Goal: Transaction & Acquisition: Purchase product/service

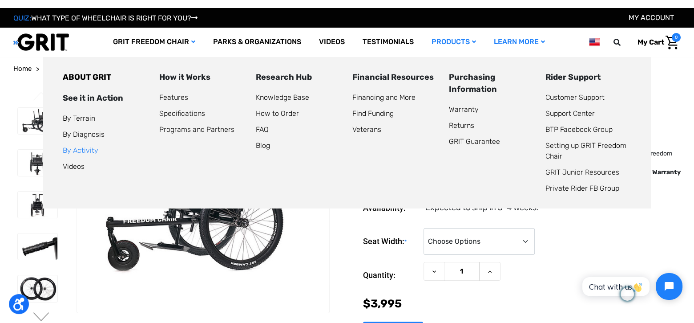
click at [77, 150] on link "By Activity" at bounding box center [81, 150] width 36 height 8
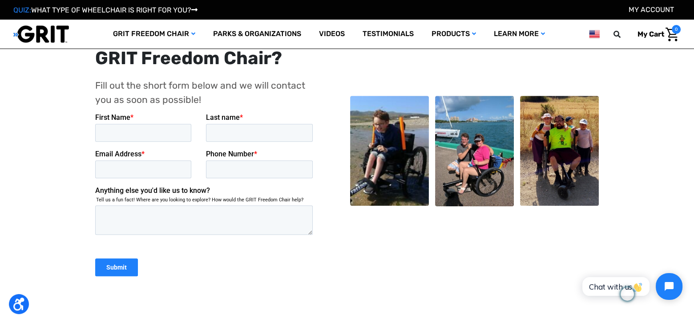
scroll to position [979, 0]
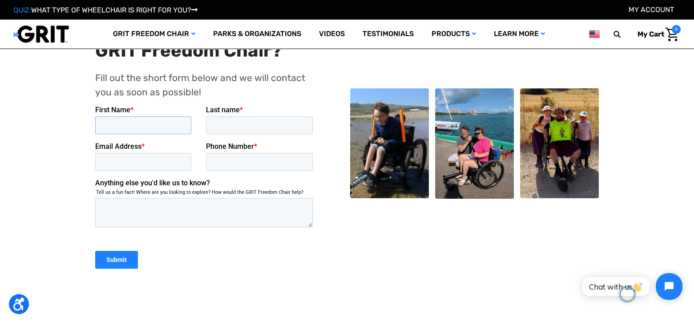
click at [162, 124] on input "First Name *" at bounding box center [143, 125] width 96 height 18
type input "Missy"
click at [250, 121] on input "Last name *" at bounding box center [259, 125] width 107 height 18
type input "Norrell"
click at [162, 158] on input "Email Address *" at bounding box center [143, 162] width 96 height 18
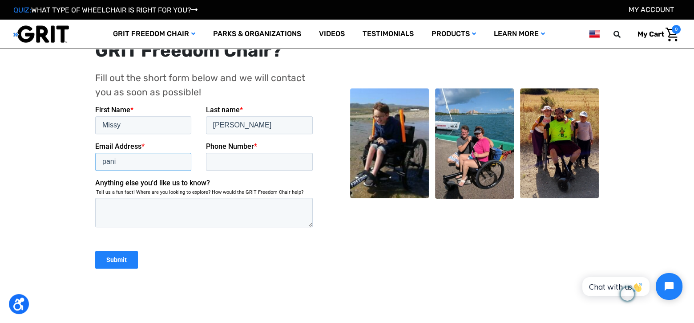
type input "[EMAIL_ADDRESS][DOMAIN_NAME]"
click at [235, 160] on input "Phone Number *" at bounding box center [259, 162] width 107 height 18
drag, startPoint x: 263, startPoint y: 161, endPoint x: 192, endPoint y: 156, distance: 71.4
click at [192, 156] on fieldset "Email Address * panimissy@gmail.com Phone Number * 36913969046" at bounding box center [205, 160] width 221 height 36
click at [217, 163] on input "13613969046" at bounding box center [259, 162] width 107 height 18
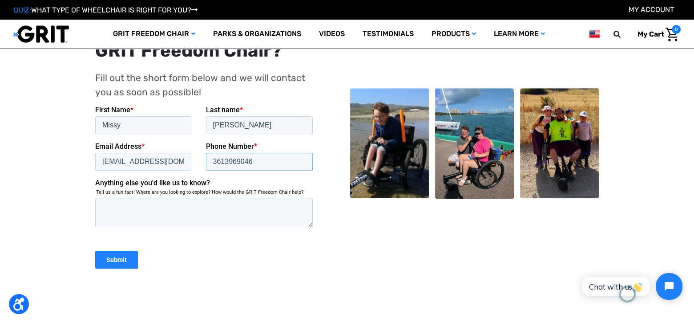
type input "3613969046"
click at [172, 209] on textarea "Anything else you'd like us to know?" at bounding box center [204, 212] width 218 height 29
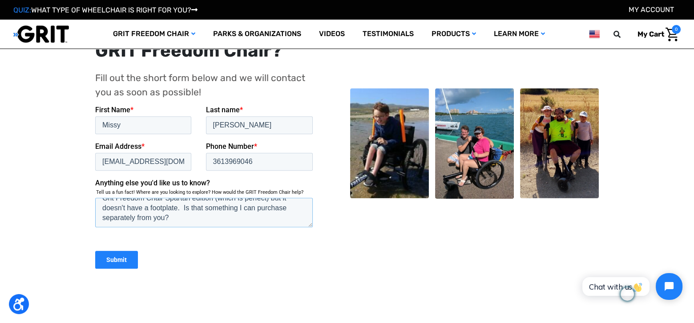
scroll to position [53, 0]
paste textarea "https://en.wikipedia.org/wiki/Camino_de_Santiago"
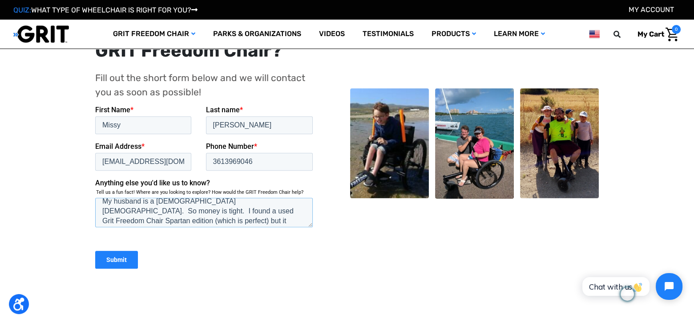
scroll to position [69, 0]
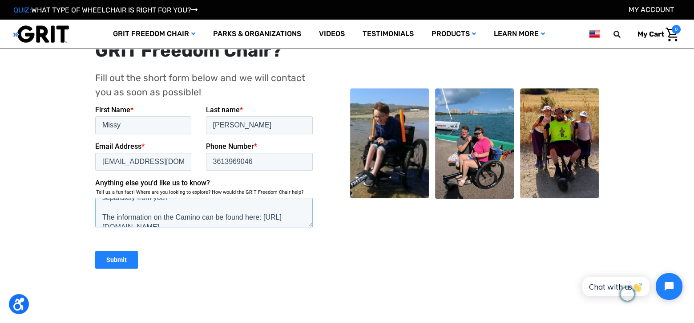
type textarea "I am a retired teacher whose friend has asked her to go on a pilgrimage in Spai…"
click at [117, 256] on input "Submit" at bounding box center [116, 260] width 43 height 18
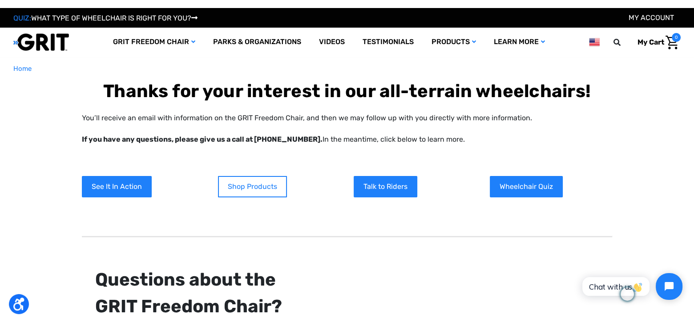
click at [249, 184] on link "Shop Products" at bounding box center [252, 186] width 69 height 21
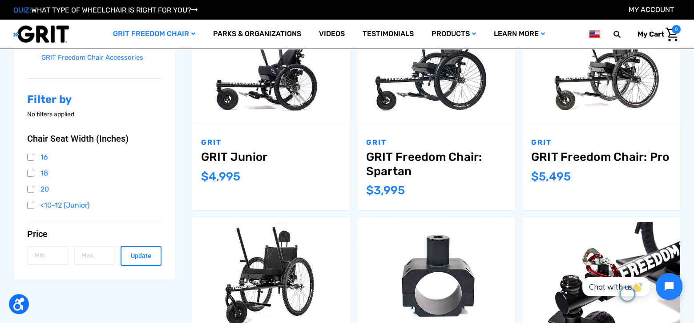
scroll to position [178, 0]
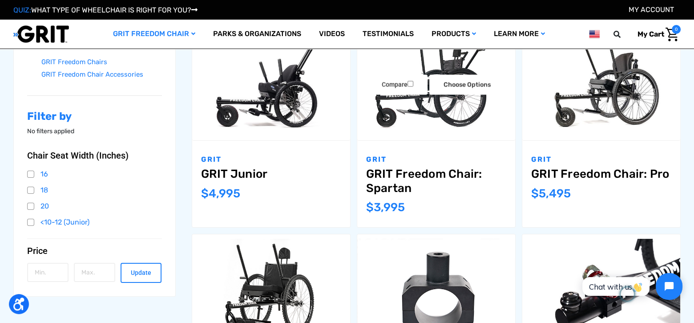
click at [429, 171] on link "GRIT Freedom Chair: Spartan" at bounding box center [436, 181] width 140 height 28
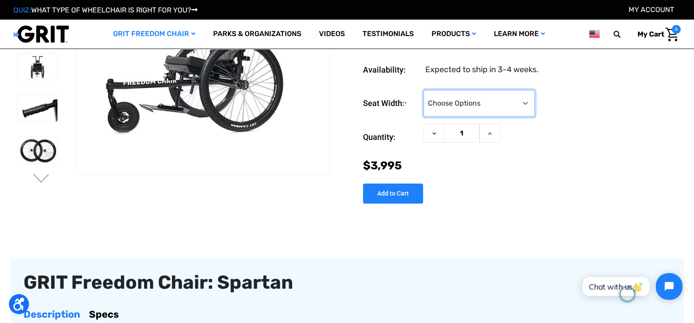
click at [526, 105] on select "Choose Options 16" 18" 20"" at bounding box center [479, 103] width 111 height 27
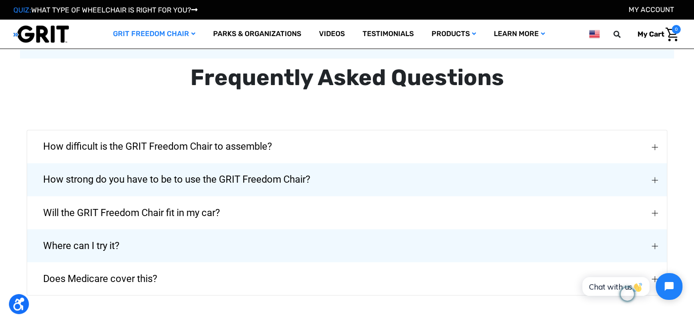
scroll to position [1958, 0]
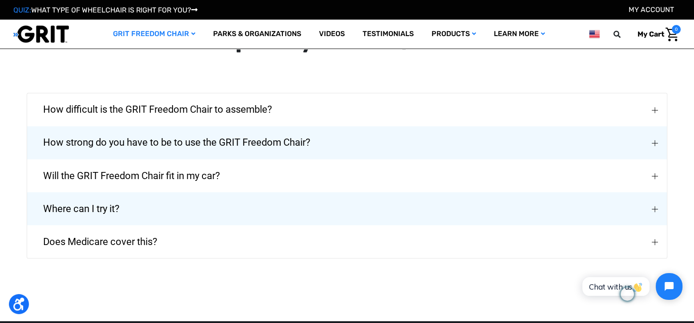
click at [655, 140] on img "How strong do you have to be to use the GRIT Freedom Chair?" at bounding box center [655, 143] width 6 height 6
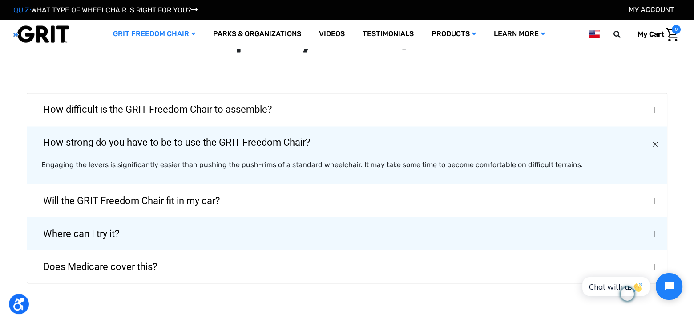
click at [655, 198] on img "Will the GRIT Freedom Chair fit in my car?" at bounding box center [655, 201] width 6 height 6
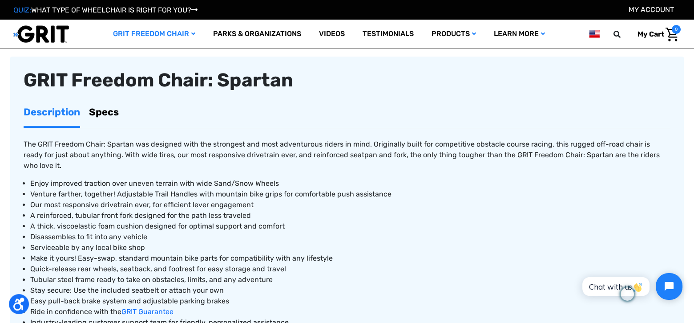
scroll to position [267, 0]
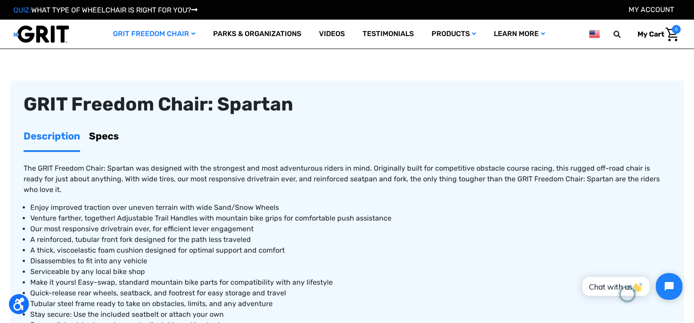
click at [109, 140] on link "Specs" at bounding box center [104, 136] width 30 height 28
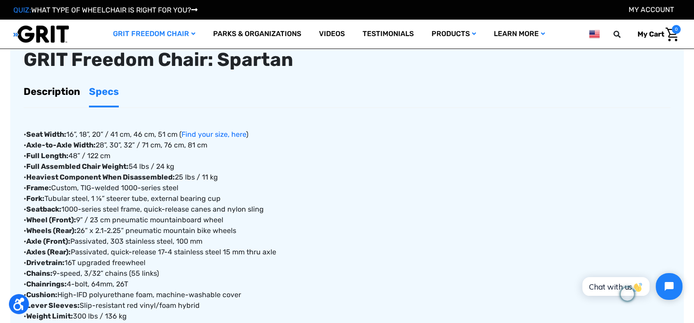
scroll to position [356, 0]
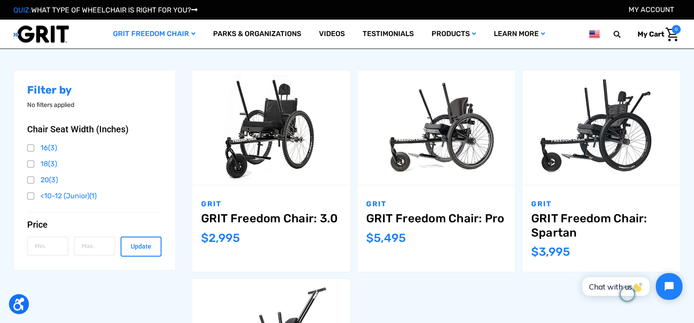
scroll to position [132, 0]
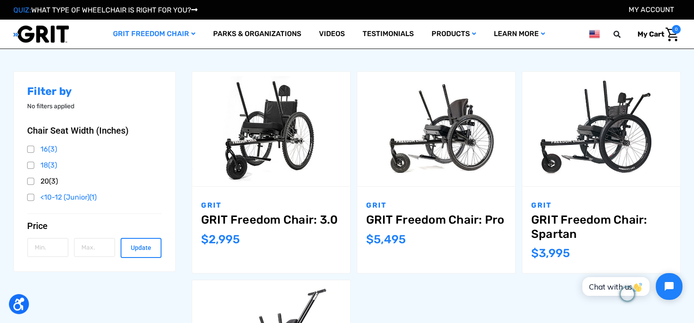
click at [29, 182] on link "20 (3)" at bounding box center [94, 180] width 135 height 13
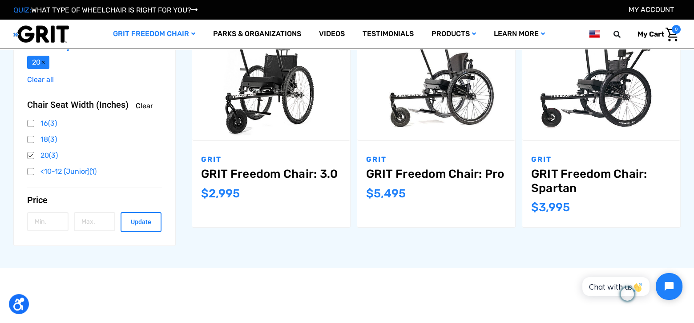
scroll to position [133, 0]
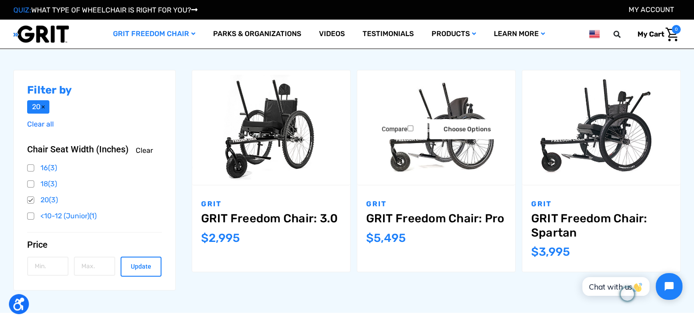
click at [430, 150] on img "GRIT Freedom Chair: Pro,$5,495.00\a" at bounding box center [436, 127] width 158 height 105
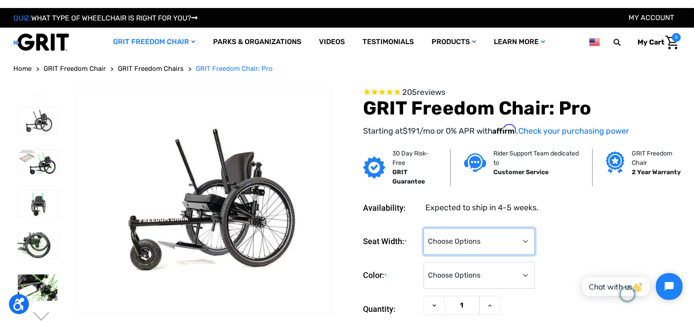
click at [528, 239] on select "Choose Options 16" 18" 20"" at bounding box center [479, 241] width 111 height 27
select select "326"
click at [424, 228] on select "Choose Options 16" 18" 20"" at bounding box center [479, 241] width 111 height 27
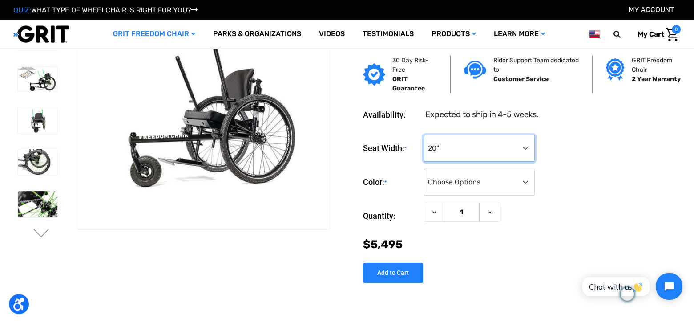
scroll to position [89, 0]
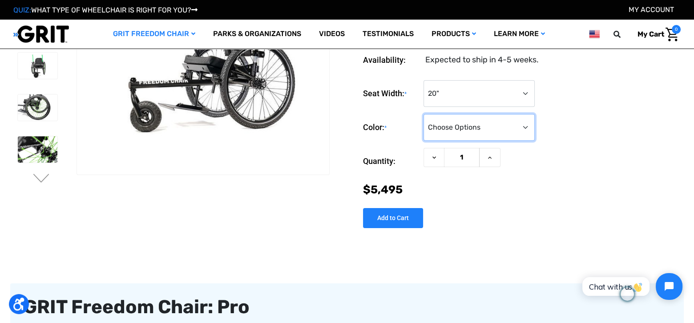
click at [525, 126] on select "Choose Options Black Blue Green Orange Pink Purple Red White Yellow" at bounding box center [479, 127] width 111 height 27
click at [526, 128] on select "Choose Options Black Blue Green Orange Pink Purple Red White Yellow" at bounding box center [479, 127] width 111 height 27
select select "335"
click at [424, 114] on select "Choose Options Black Blue Green Orange Pink Purple Red White Yellow" at bounding box center [479, 127] width 111 height 27
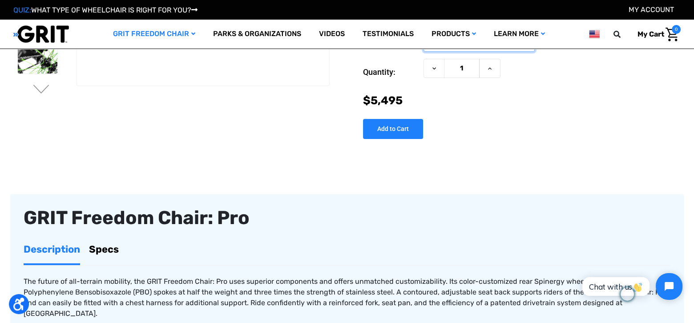
scroll to position [267, 0]
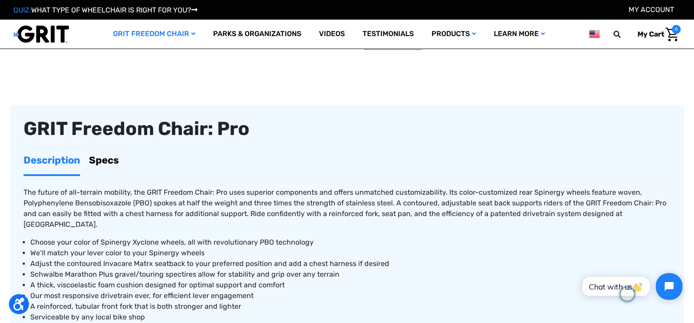
click at [109, 160] on link "Specs" at bounding box center [104, 160] width 30 height 28
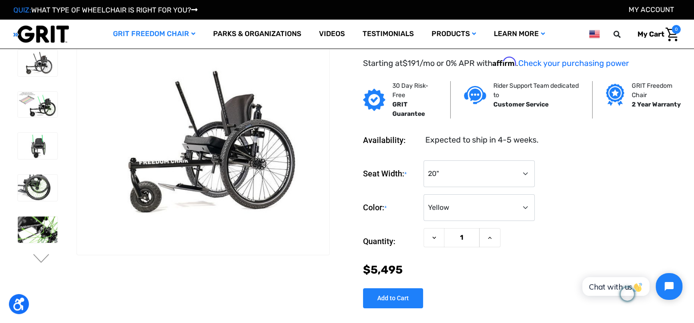
scroll to position [0, 0]
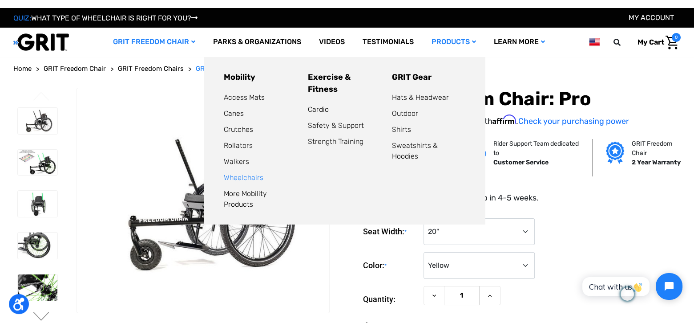
click at [232, 179] on link "Wheelchairs" at bounding box center [244, 177] width 40 height 8
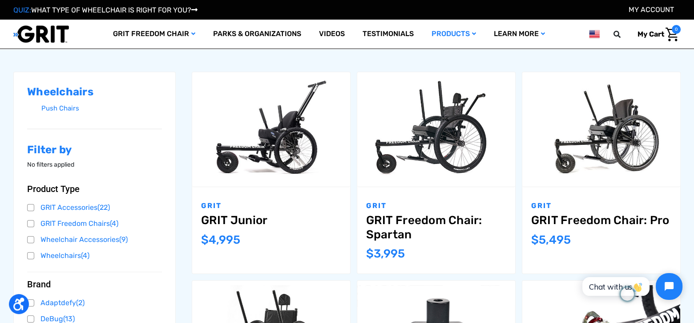
scroll to position [133, 0]
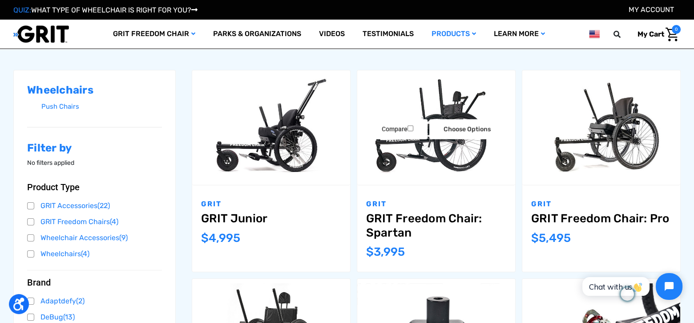
click at [437, 149] on img "GRIT Freedom Chair: Spartan,$3,995.00\a" at bounding box center [436, 127] width 158 height 105
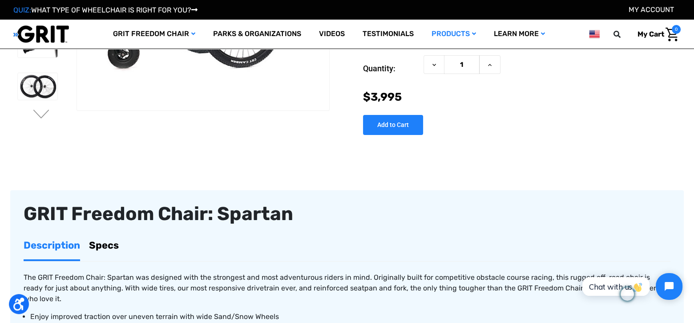
scroll to position [178, 0]
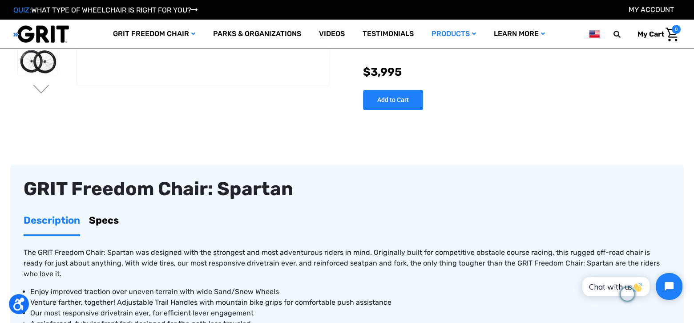
click at [98, 217] on link "Specs" at bounding box center [104, 220] width 30 height 28
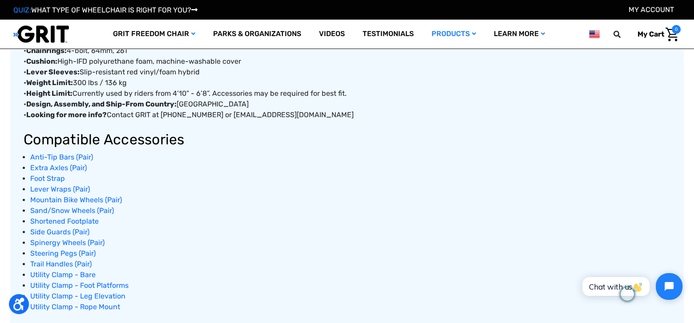
scroll to position [534, 0]
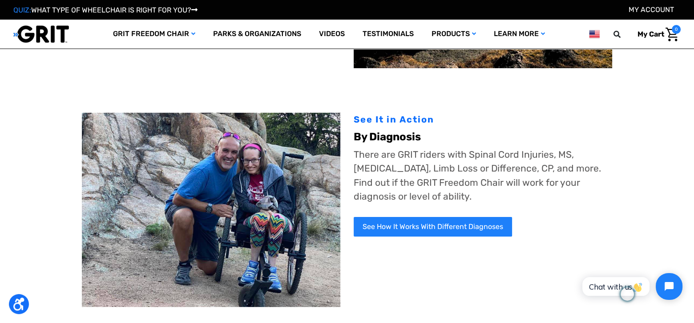
scroll to position [222, 0]
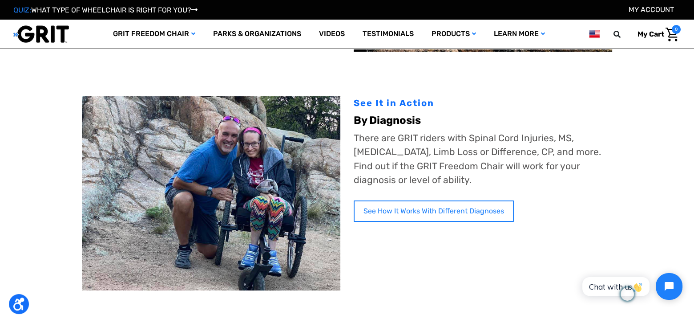
click at [455, 200] on link "See How It Works With Different Diagnoses" at bounding box center [434, 210] width 160 height 21
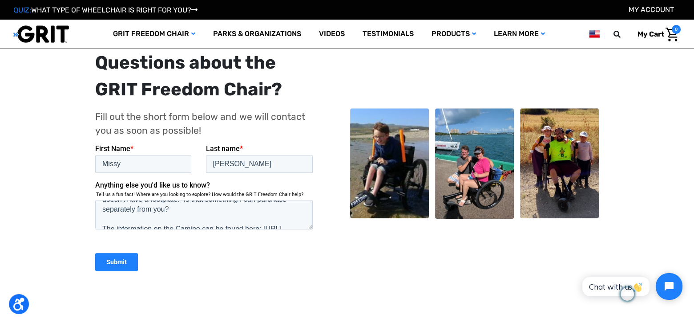
scroll to position [69, 0]
click at [124, 260] on input "Submit" at bounding box center [116, 261] width 43 height 18
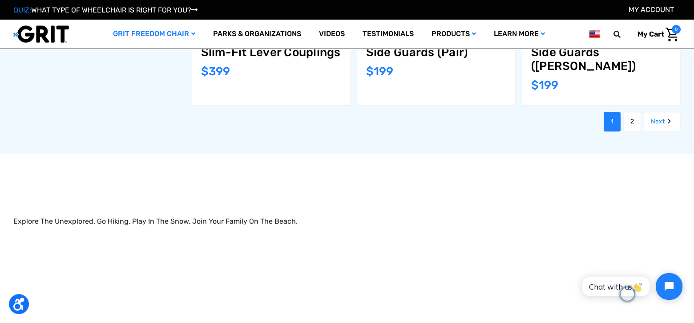
scroll to position [1112, 0]
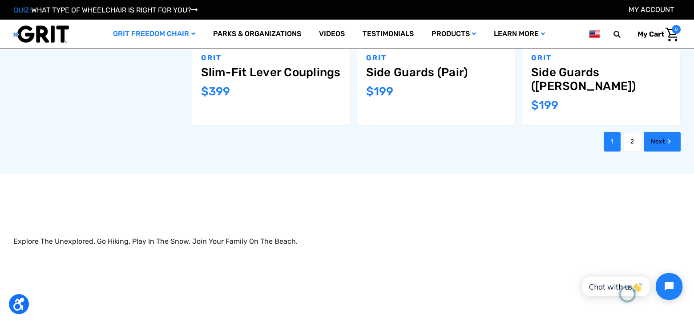
click at [665, 137] on icon "Next" at bounding box center [669, 141] width 9 height 9
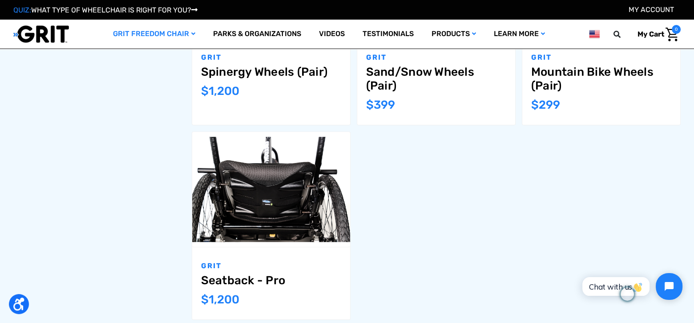
scroll to position [890, 0]
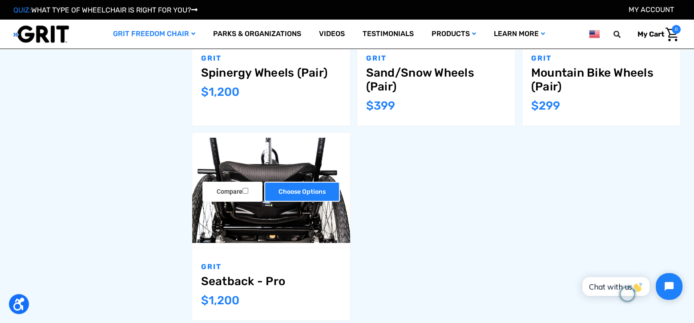
click at [293, 189] on link "Choose Options" at bounding box center [302, 191] width 76 height 20
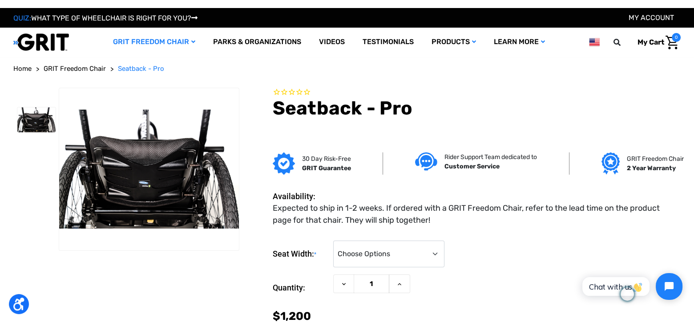
click at [444, 222] on dd "Expected to ship in 1-2 weeks. If ordered with a GRIT Freedom Chair, refer to t…" at bounding box center [475, 214] width 404 height 24
click at [437, 247] on select "Choose Options 16" 18" 20"" at bounding box center [388, 253] width 111 height 27
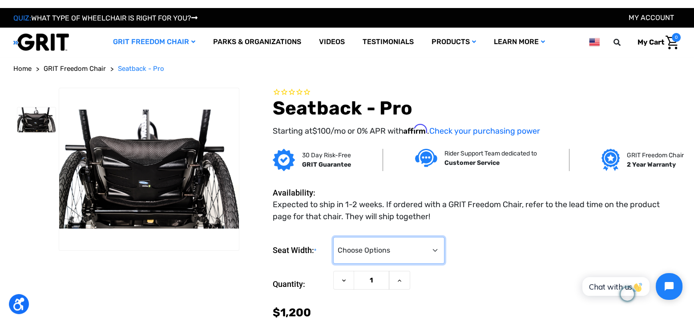
select select "326"
click at [333, 237] on select "Choose Options 16" 18" 20"" at bounding box center [388, 250] width 111 height 27
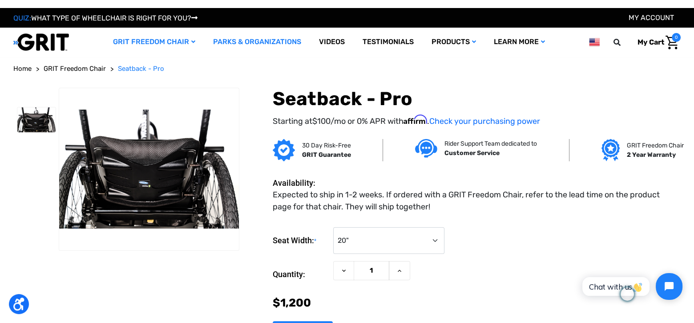
click at [266, 42] on link "Parks & Organizations" at bounding box center [257, 42] width 106 height 29
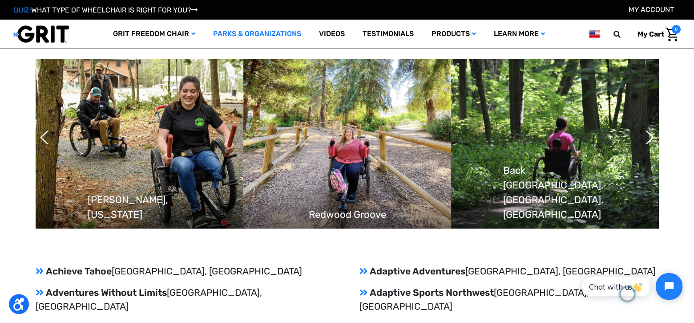
scroll to position [756, 0]
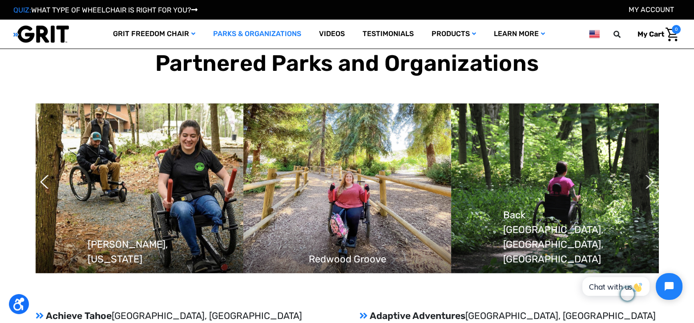
click at [650, 170] on button "Next" at bounding box center [645, 181] width 9 height 22
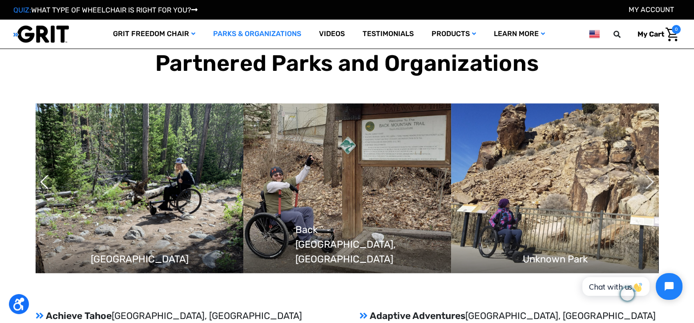
click at [650, 170] on button "Next" at bounding box center [645, 181] width 9 height 22
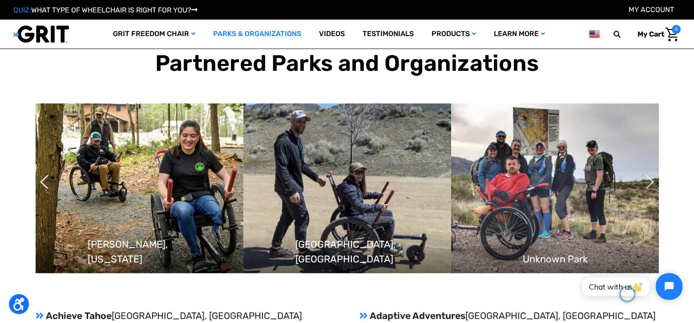
click at [650, 170] on button "Next" at bounding box center [645, 181] width 9 height 22
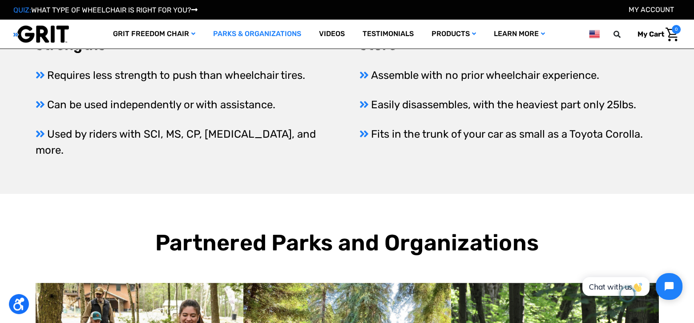
scroll to position [534, 0]
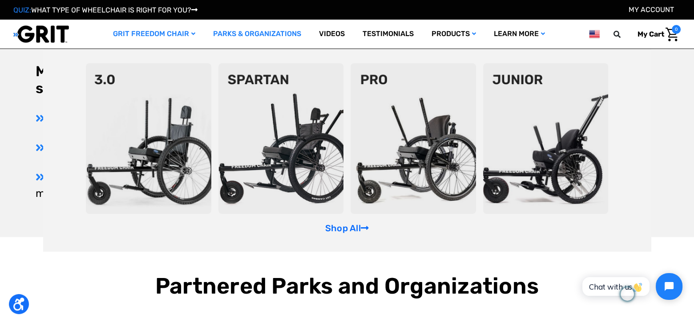
click at [172, 34] on link "GRIT Freedom Chair" at bounding box center [154, 34] width 100 height 29
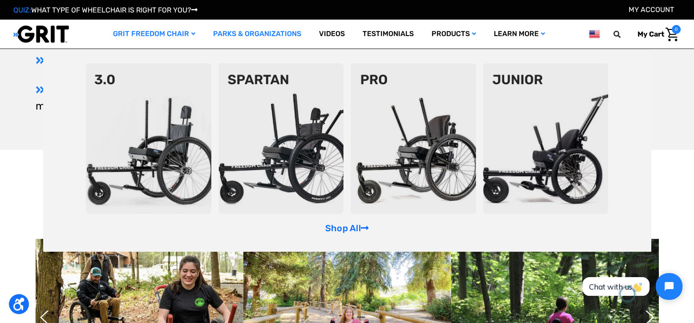
scroll to position [623, 0]
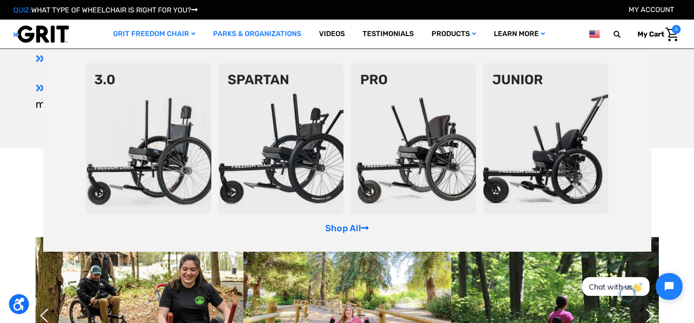
click at [291, 158] on img at bounding box center [280, 138] width 125 height 150
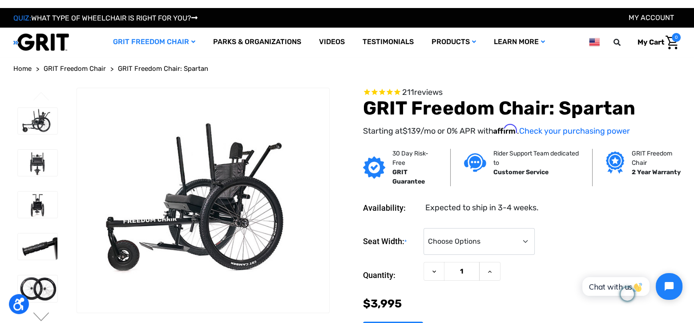
click at [192, 69] on span "GRIT Freedom Chair: Spartan" at bounding box center [163, 69] width 90 height 8
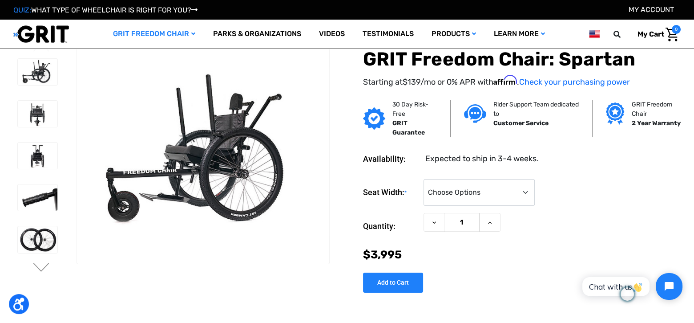
scroll to position [44, 0]
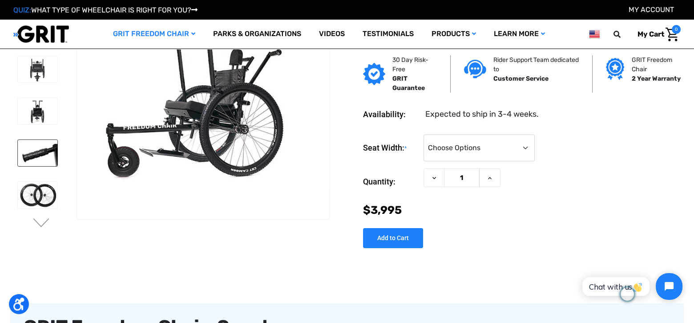
click at [36, 154] on img at bounding box center [38, 153] width 40 height 26
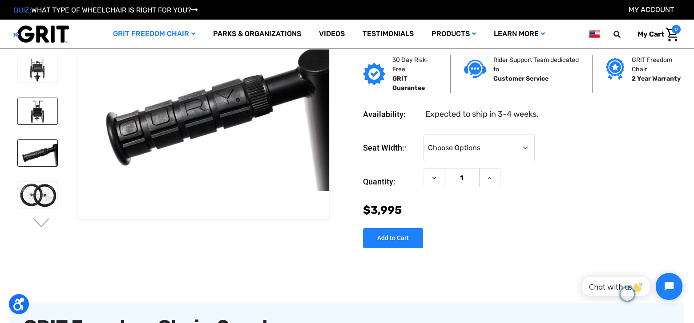
click at [41, 107] on img at bounding box center [38, 111] width 40 height 26
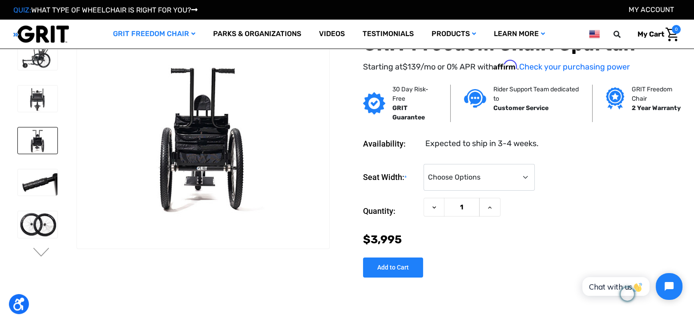
scroll to position [0, 0]
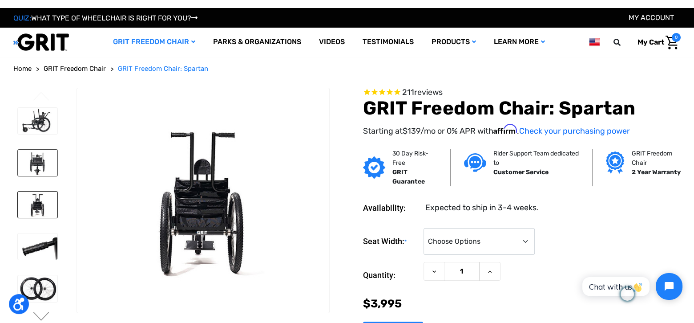
click at [41, 158] on img at bounding box center [38, 163] width 40 height 26
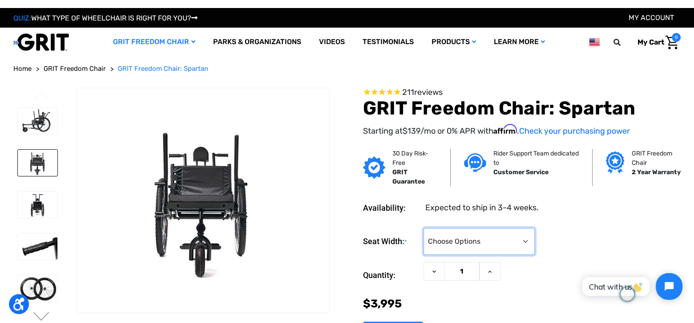
click at [523, 240] on select "Choose Options 16" 18" 20"" at bounding box center [479, 241] width 111 height 27
select select "326"
click at [424, 228] on select "Choose Options 16" 18" 20"" at bounding box center [479, 241] width 111 height 27
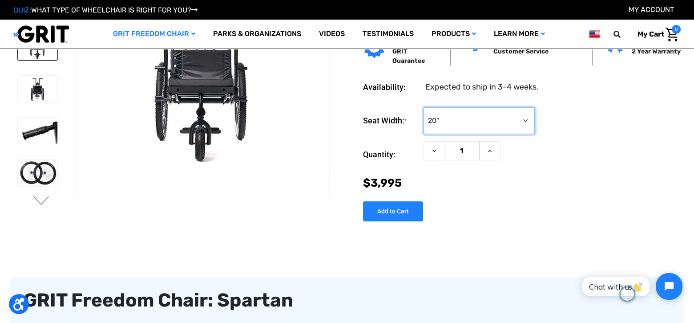
scroll to position [89, 0]
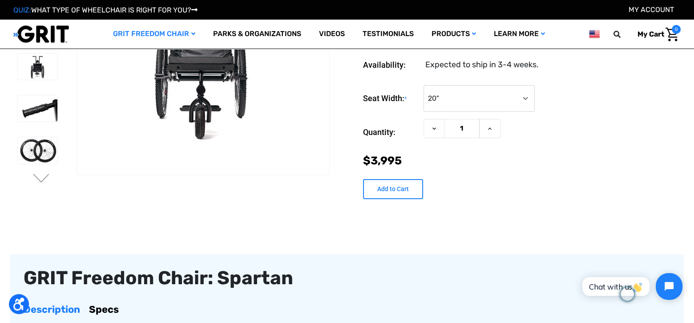
click at [390, 189] on input "Add to Cart" at bounding box center [393, 189] width 60 height 20
type input "Add to Cart"
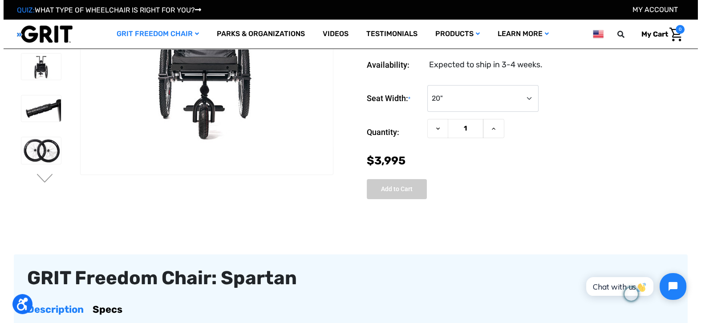
scroll to position [89, 0]
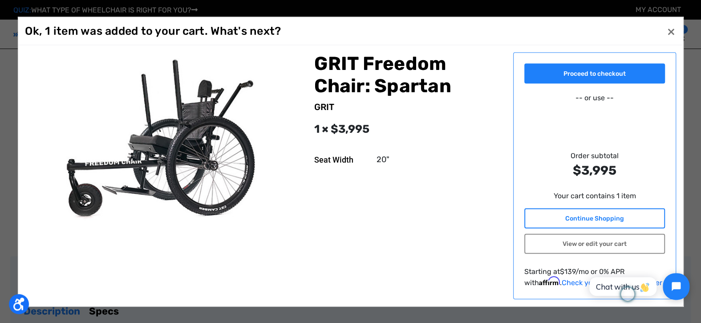
click at [579, 210] on link "Continue Shopping" at bounding box center [594, 218] width 141 height 20
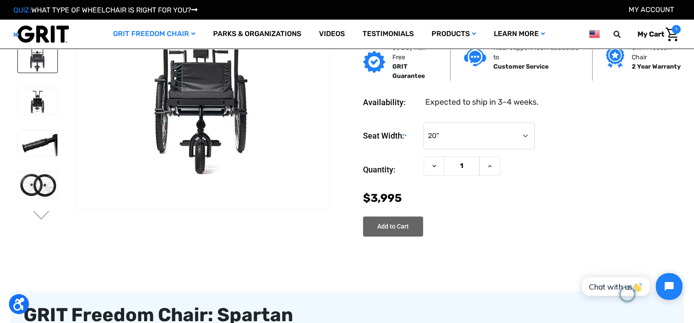
scroll to position [0, 0]
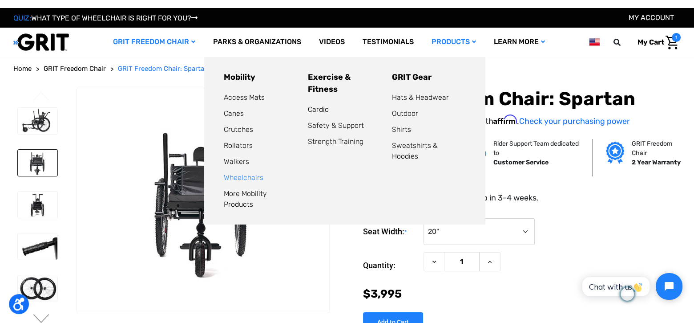
click at [255, 178] on link "Wheelchairs" at bounding box center [244, 177] width 40 height 8
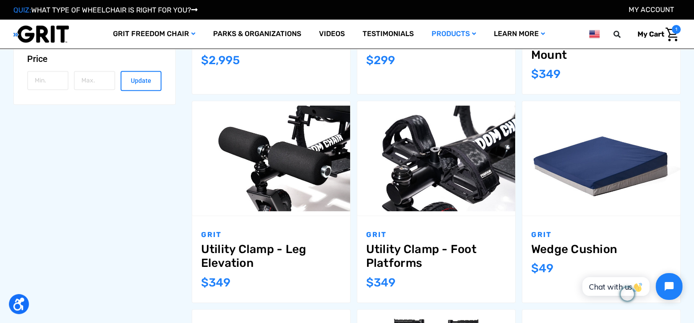
scroll to position [533, 0]
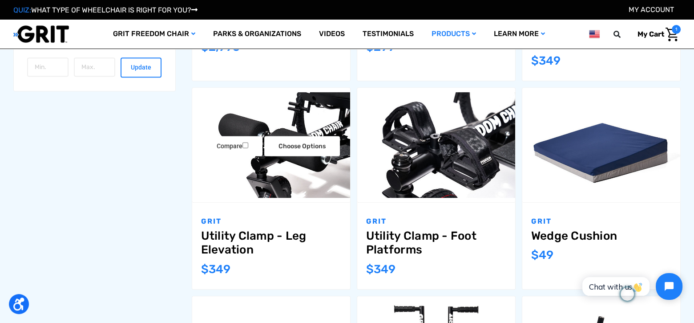
click at [283, 173] on img "Utility Clamp - Leg Elevation,$349.00\a" at bounding box center [271, 144] width 158 height 105
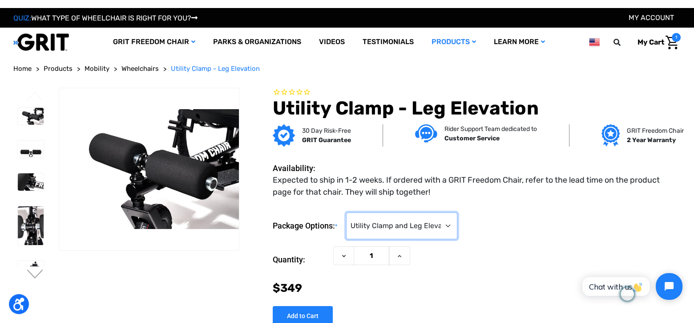
click at [450, 227] on select "Choose Options Utility Clamp and Leg Elevation ($349) Leg Elevation Only (No Ut…" at bounding box center [401, 225] width 111 height 27
click at [500, 215] on div "Package Options: * Choose Options Utility Clamp and Leg Elevation ($349) Leg El…" at bounding box center [477, 225] width 408 height 27
click at [31, 149] on img at bounding box center [31, 148] width 26 height 17
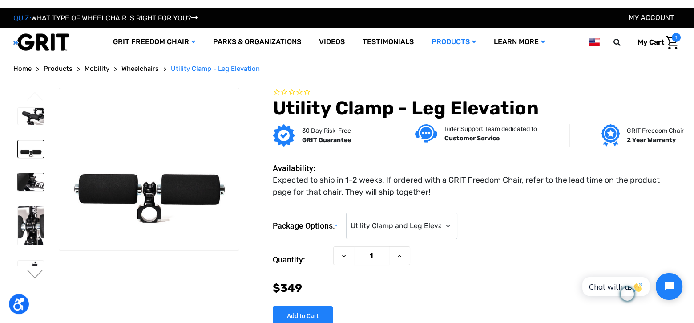
click at [31, 180] on img at bounding box center [31, 181] width 26 height 17
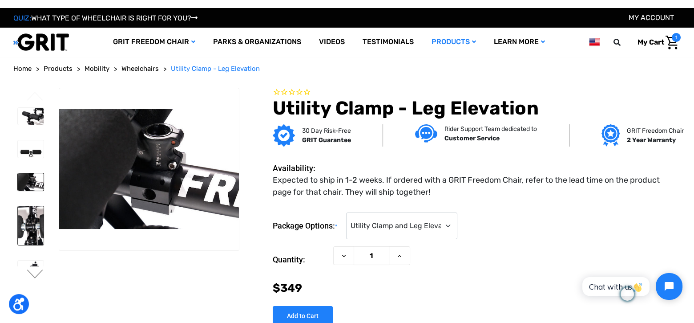
click at [32, 215] on img at bounding box center [31, 225] width 26 height 39
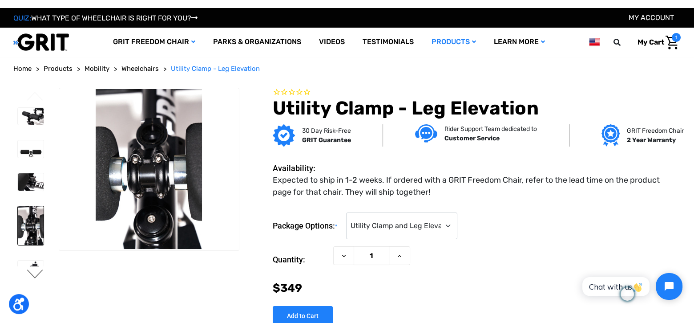
click at [34, 275] on button "Next" at bounding box center [35, 274] width 19 height 11
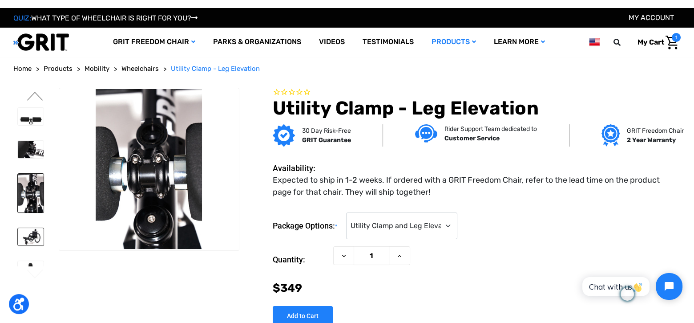
click at [32, 234] on img at bounding box center [31, 236] width 26 height 17
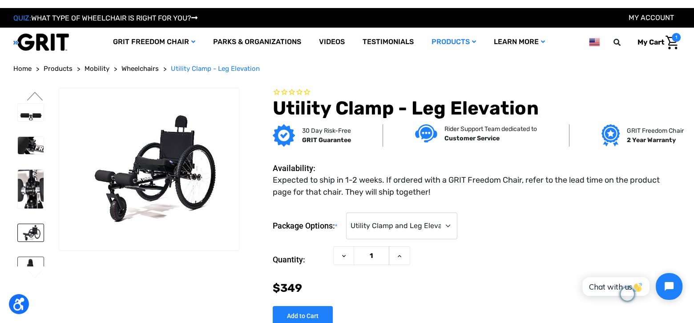
click at [34, 263] on img at bounding box center [31, 265] width 26 height 17
